Goal: Book appointment/travel/reservation

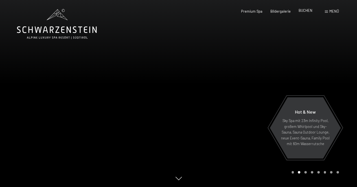
click at [304, 11] on span "BUCHEN" at bounding box center [305, 10] width 14 height 5
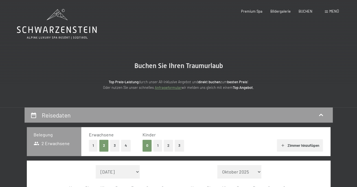
click at [167, 145] on button "2" at bounding box center [168, 146] width 9 height 12
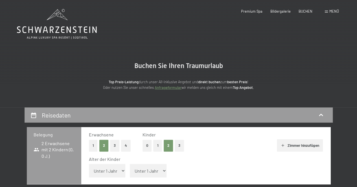
click at [123, 171] on select "Unter 1 Jahr 1 Jahr 2 Jahre 3 Jahre 4 Jahre 5 Jahre 6 Jahre 7 Jahre 8 Jahre 9 J…" at bounding box center [107, 171] width 37 height 14
click at [125, 145] on button "4" at bounding box center [126, 146] width 10 height 12
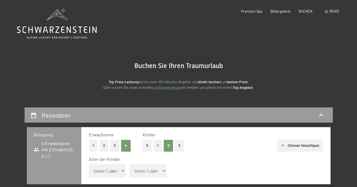
click at [148, 144] on button "0" at bounding box center [146, 146] width 9 height 12
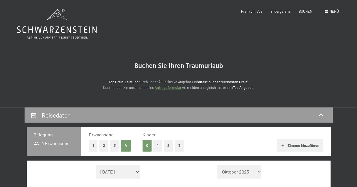
scroll to position [164, 0]
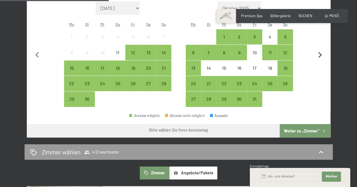
click at [317, 54] on icon "button" at bounding box center [320, 55] width 12 height 12
select select "[DATE]"
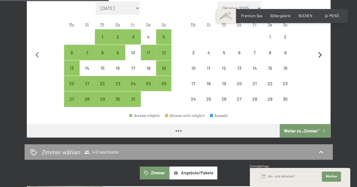
click at [317, 54] on icon "button" at bounding box center [320, 55] width 12 height 12
select select "[DATE]"
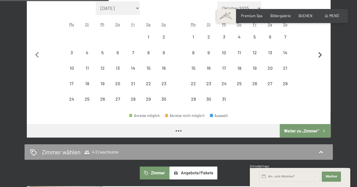
select select "[DATE]"
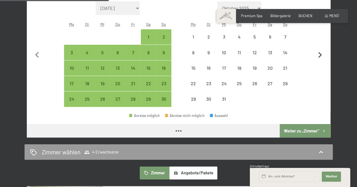
click at [317, 54] on icon "button" at bounding box center [320, 55] width 12 height 12
select select "[DATE]"
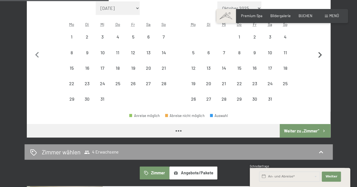
select select "[DATE]"
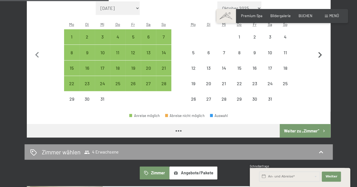
select select "[DATE]"
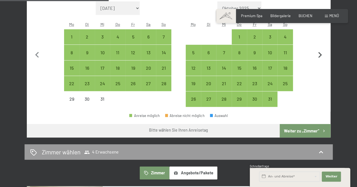
click at [317, 54] on icon "button" at bounding box center [320, 55] width 12 height 12
select select "[DATE]"
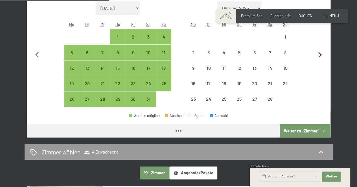
select select "[DATE]"
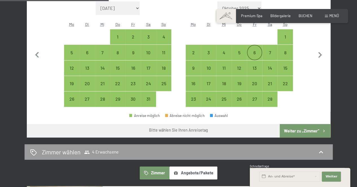
click at [251, 52] on div "6" at bounding box center [254, 57] width 14 height 14
select select "[DATE]"
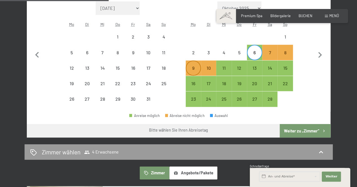
click at [193, 70] on div "9" at bounding box center [193, 73] width 14 height 14
select select "[DATE]"
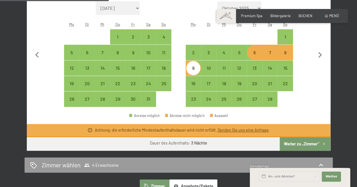
click at [296, 142] on button "Weiter zu „Zimmer“" at bounding box center [304, 145] width 50 height 14
select select "[DATE]"
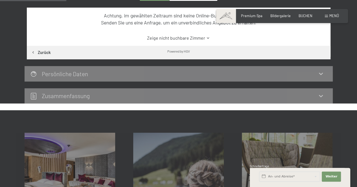
scroll to position [108, 0]
